Goal: Task Accomplishment & Management: Use online tool/utility

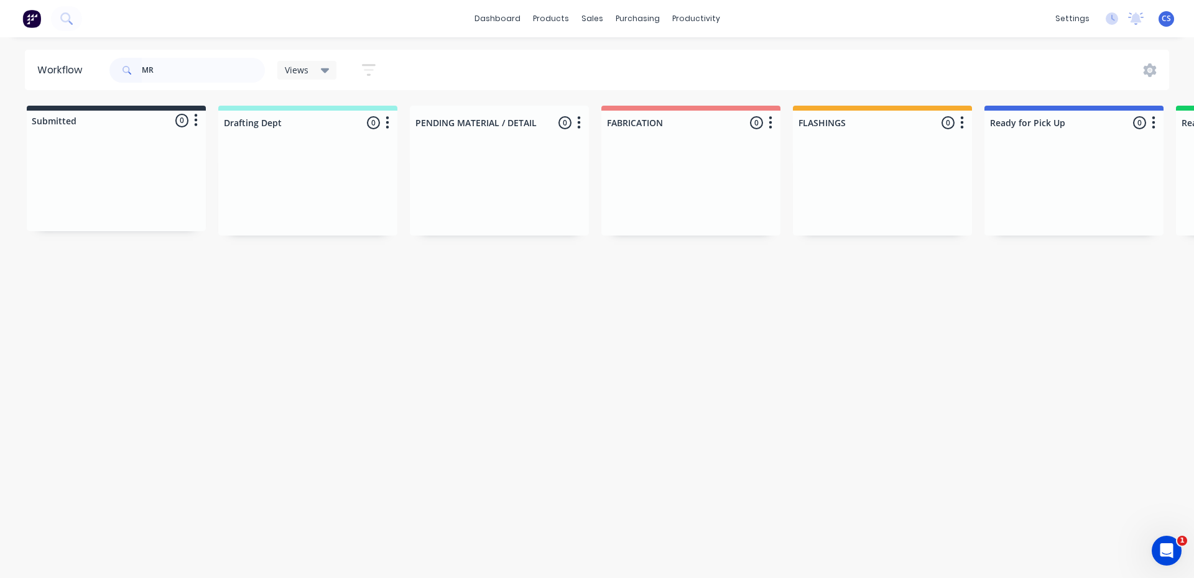
type input "M"
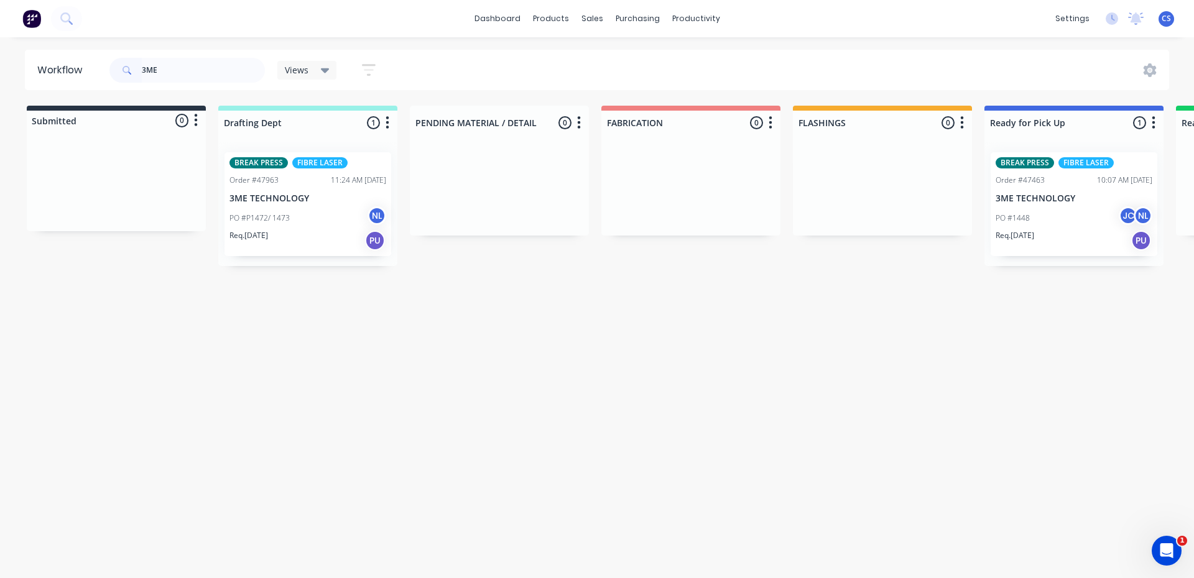
type input "3ME"
click at [1037, 216] on div "PO #1448 JC NL" at bounding box center [1074, 218] width 157 height 24
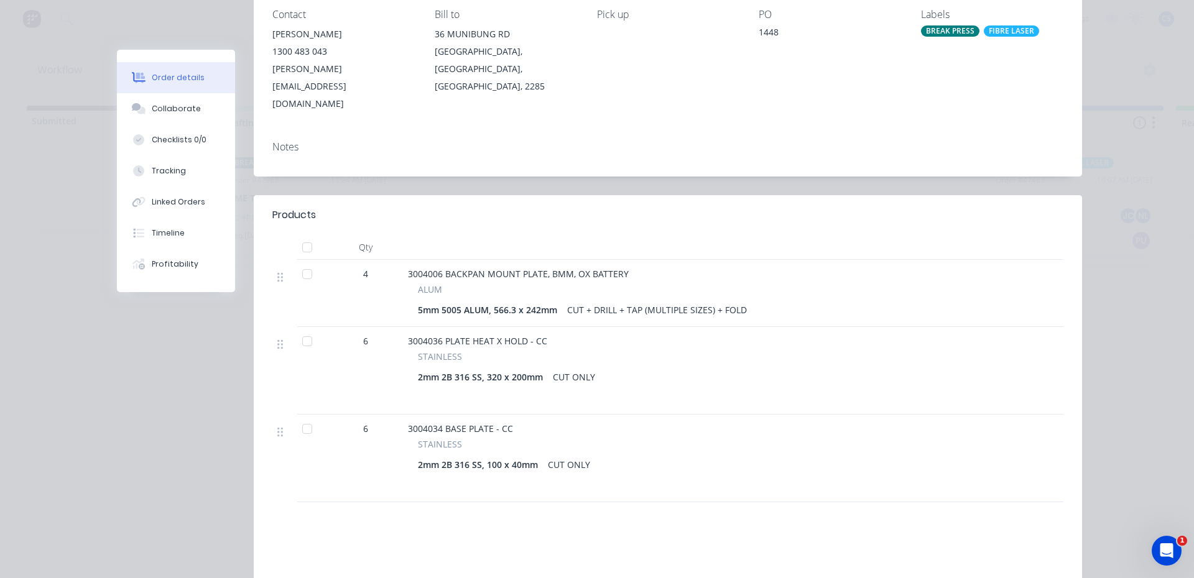
scroll to position [187, 0]
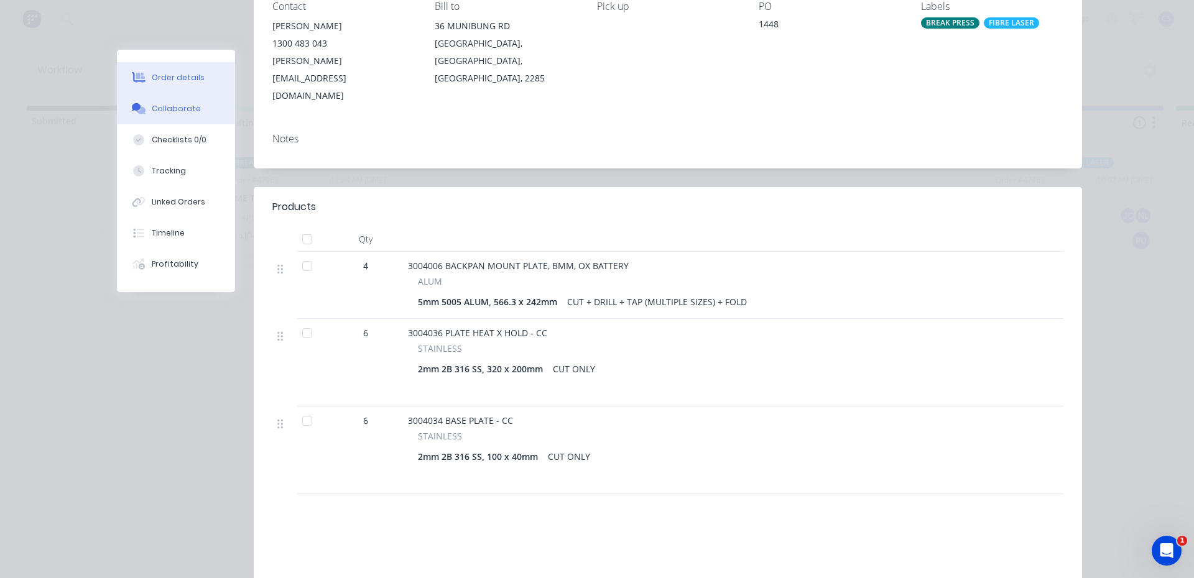
click at [174, 108] on div "Collaborate" at bounding box center [176, 108] width 49 height 11
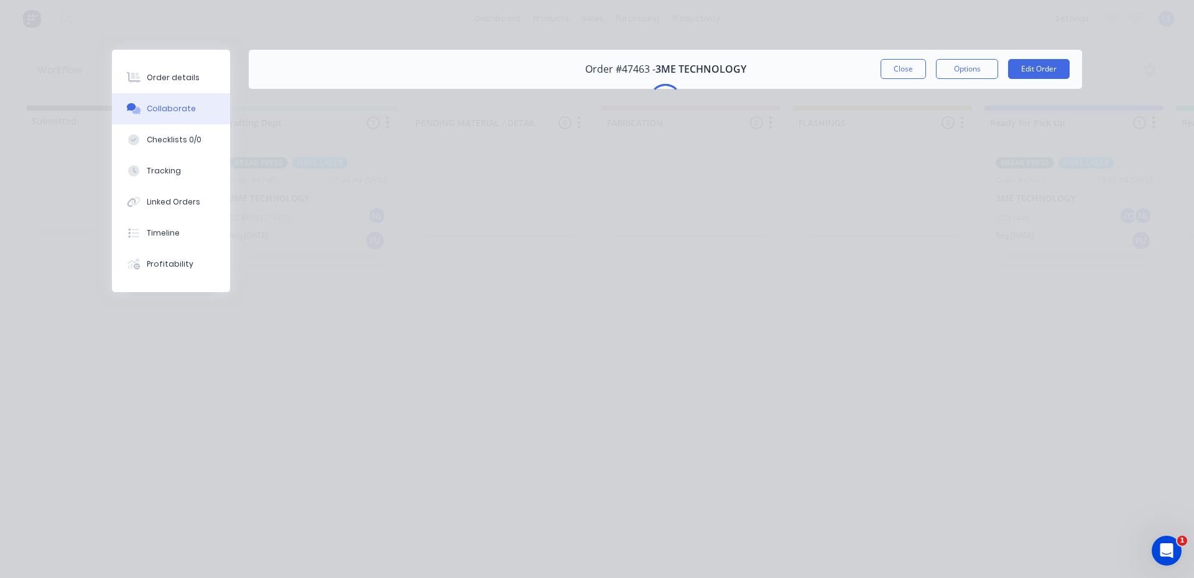
scroll to position [0, 0]
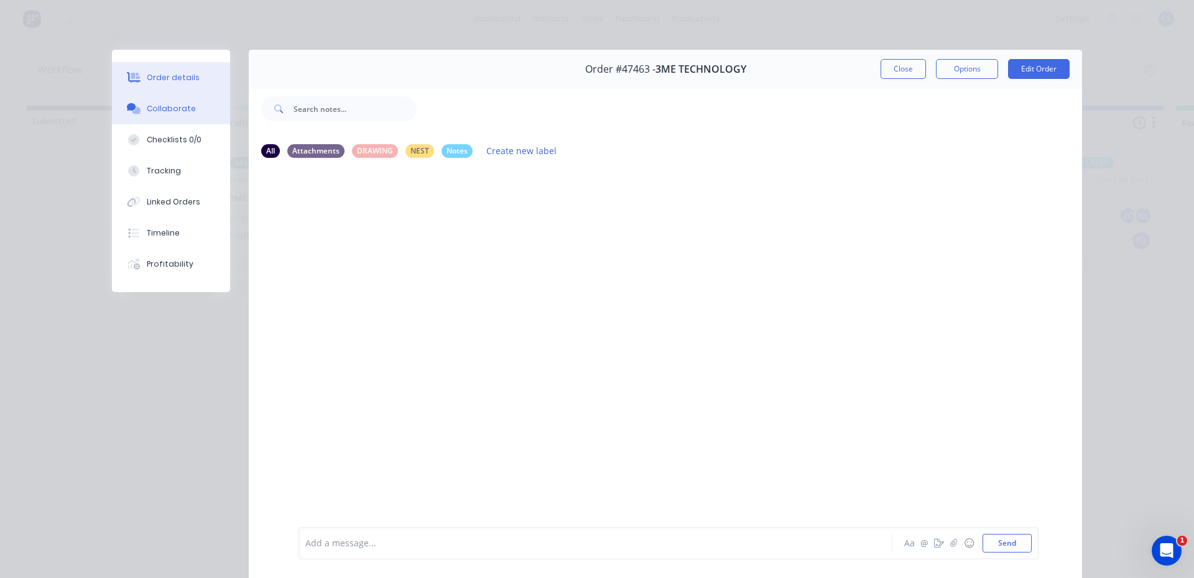
click at [134, 79] on icon at bounding box center [135, 78] width 10 height 11
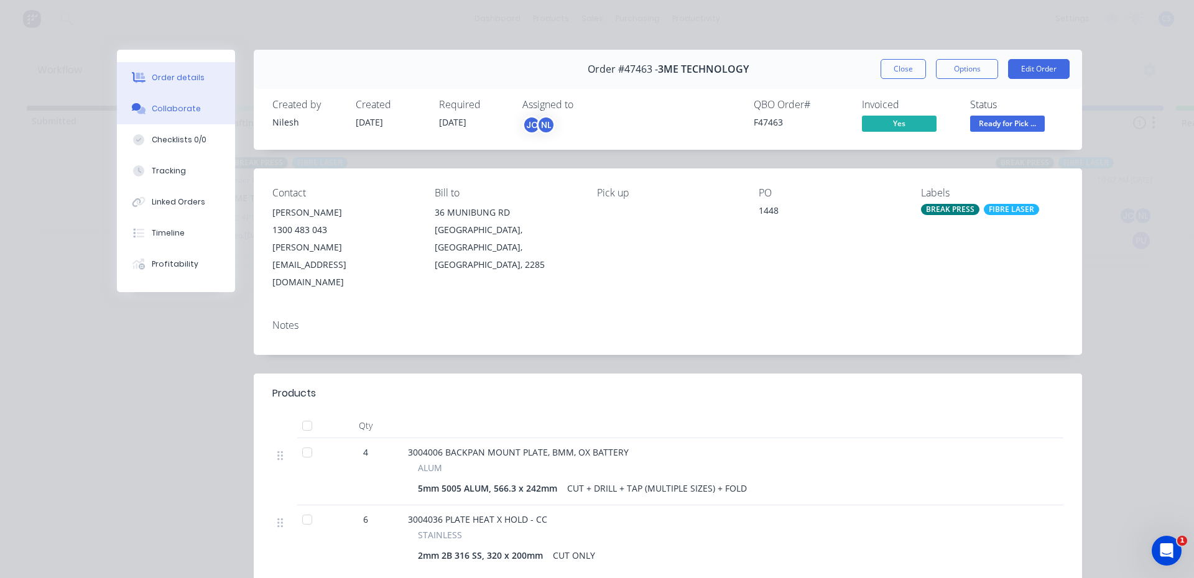
click at [137, 113] on icon at bounding box center [141, 110] width 9 height 7
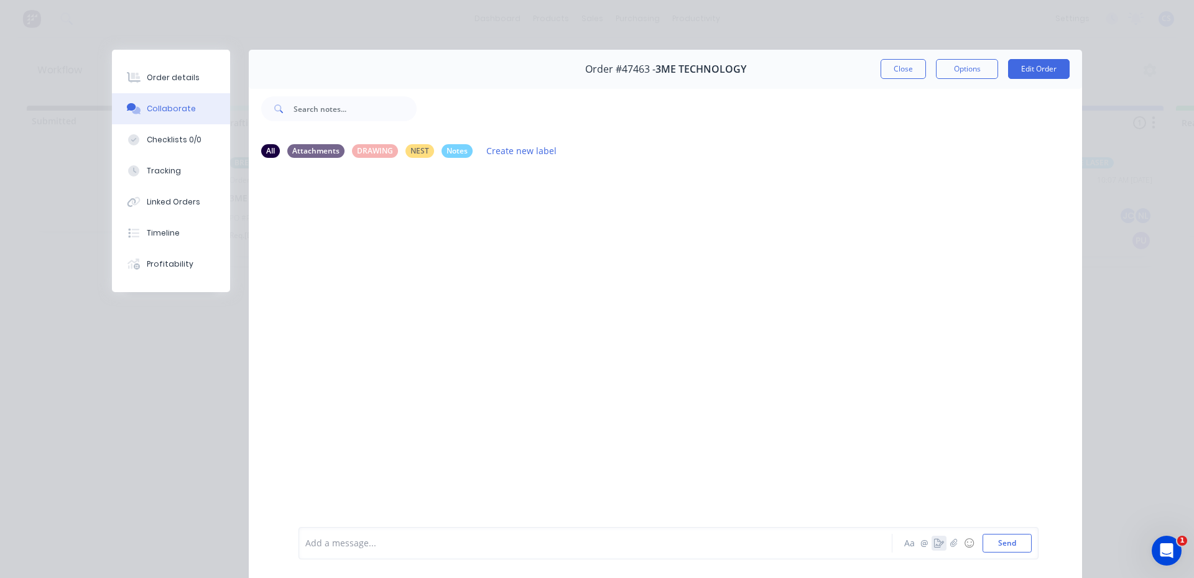
click at [935, 550] on button "button" at bounding box center [939, 543] width 15 height 15
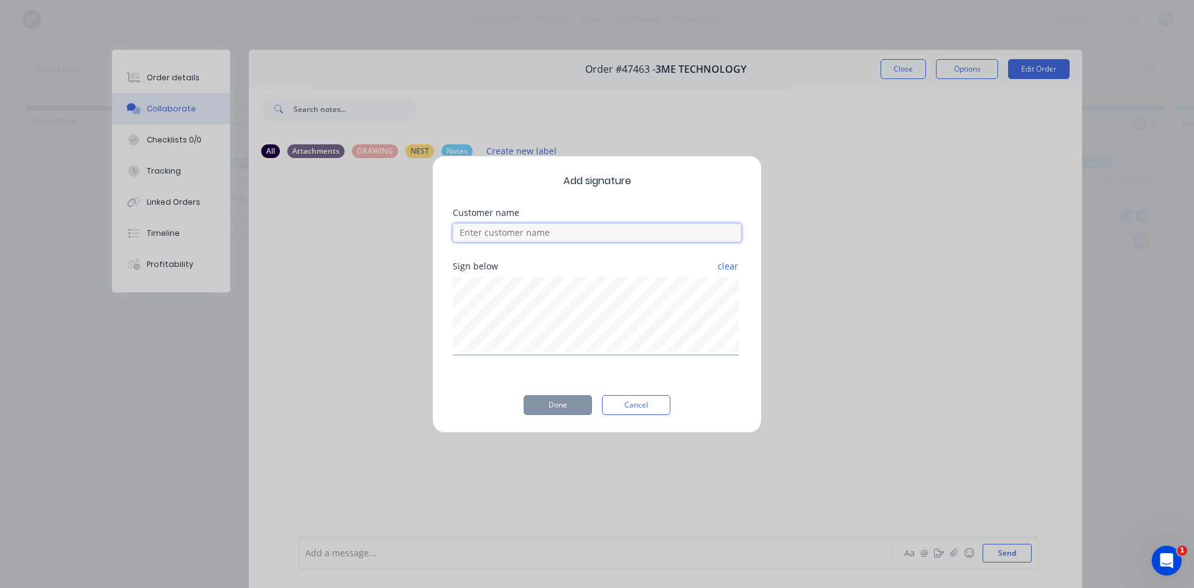
click at [656, 234] on input at bounding box center [597, 232] width 289 height 19
type input "MATT"
click at [562, 402] on button "Done" at bounding box center [558, 405] width 68 height 20
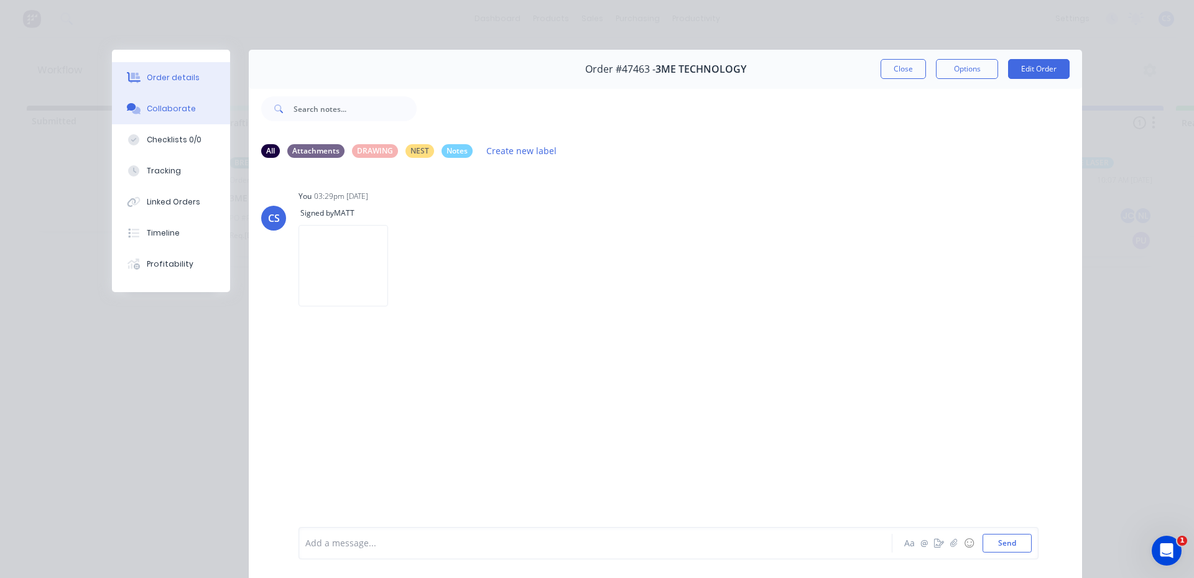
click at [162, 79] on div "Order details" at bounding box center [173, 77] width 53 height 11
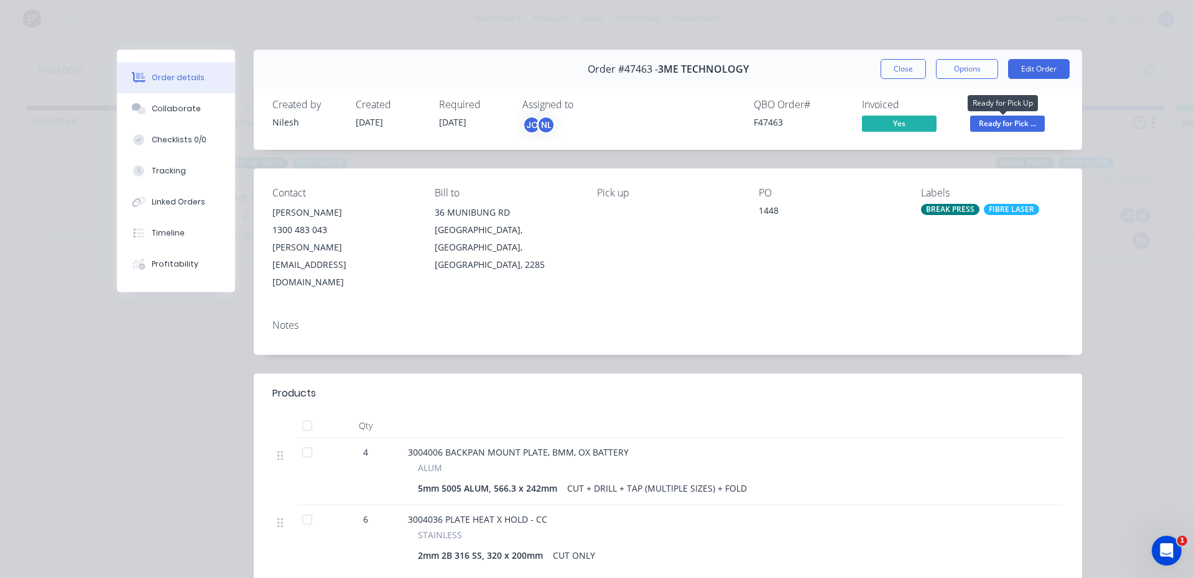
click at [999, 118] on span "Ready for Pick ..." at bounding box center [1007, 124] width 75 height 16
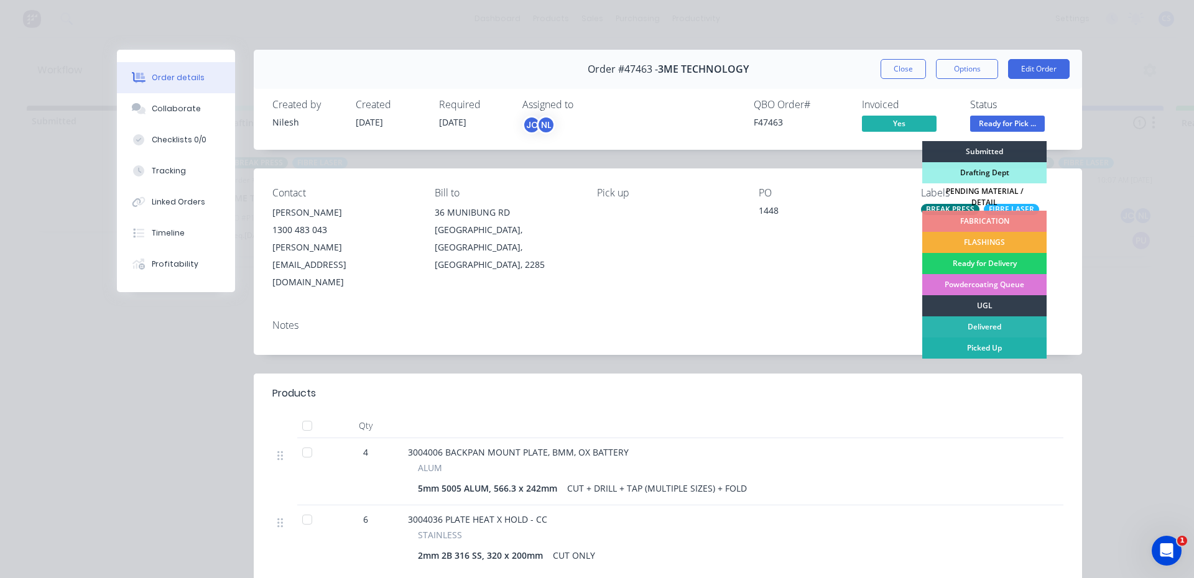
click at [952, 339] on div "Picked Up" at bounding box center [984, 348] width 124 height 21
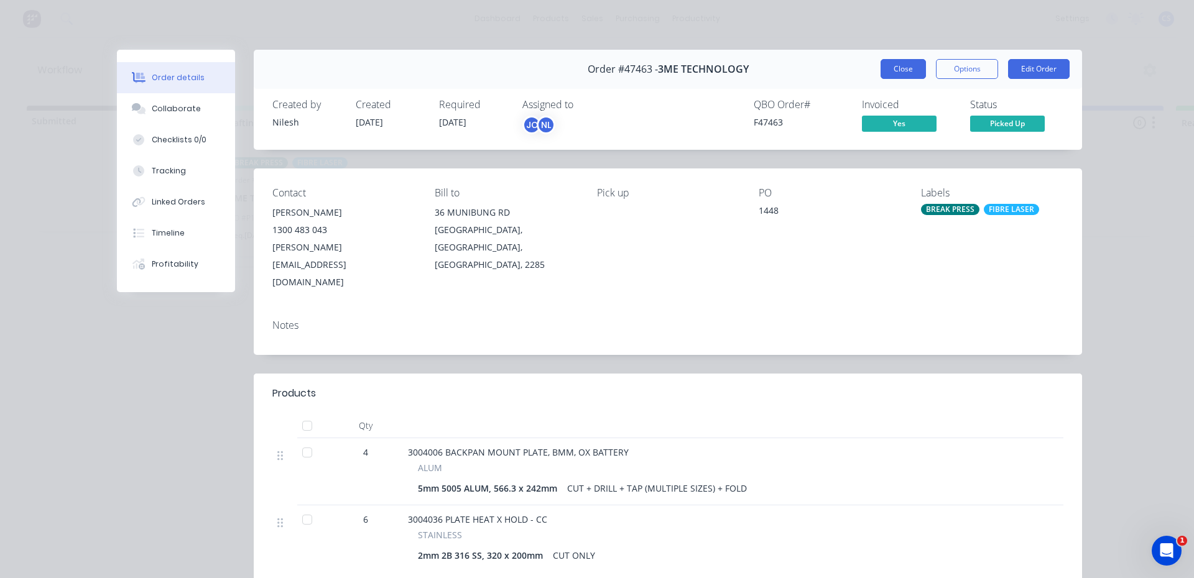
click at [888, 64] on button "Close" at bounding box center [903, 69] width 45 height 20
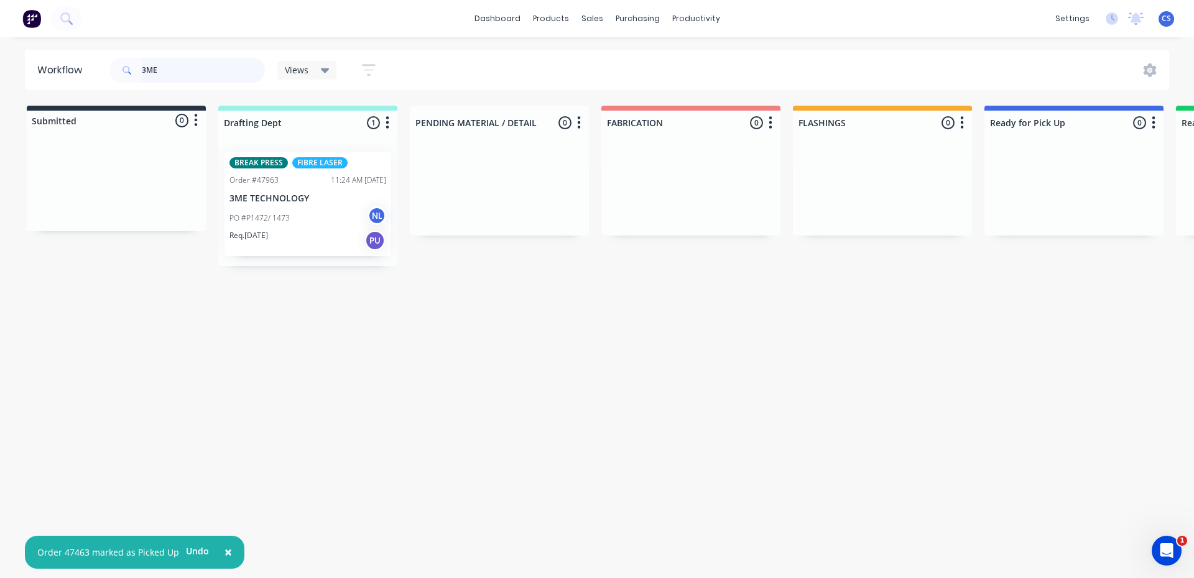
click at [202, 75] on input "3ME" at bounding box center [203, 70] width 123 height 25
type input "3"
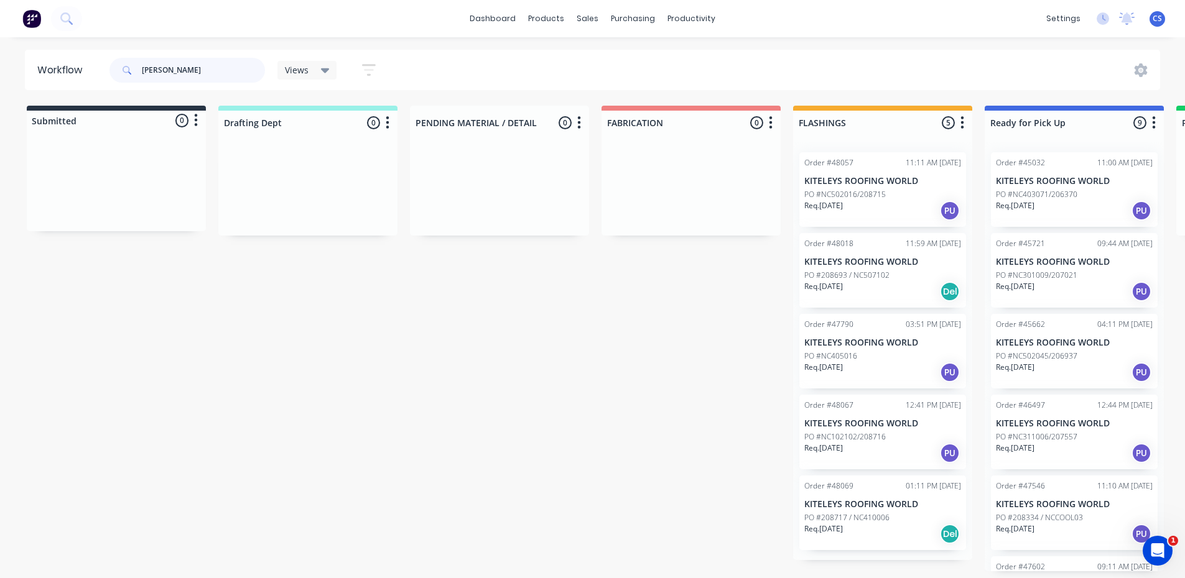
type input "[PERSON_NAME]"
